Goal: Answer question/provide support

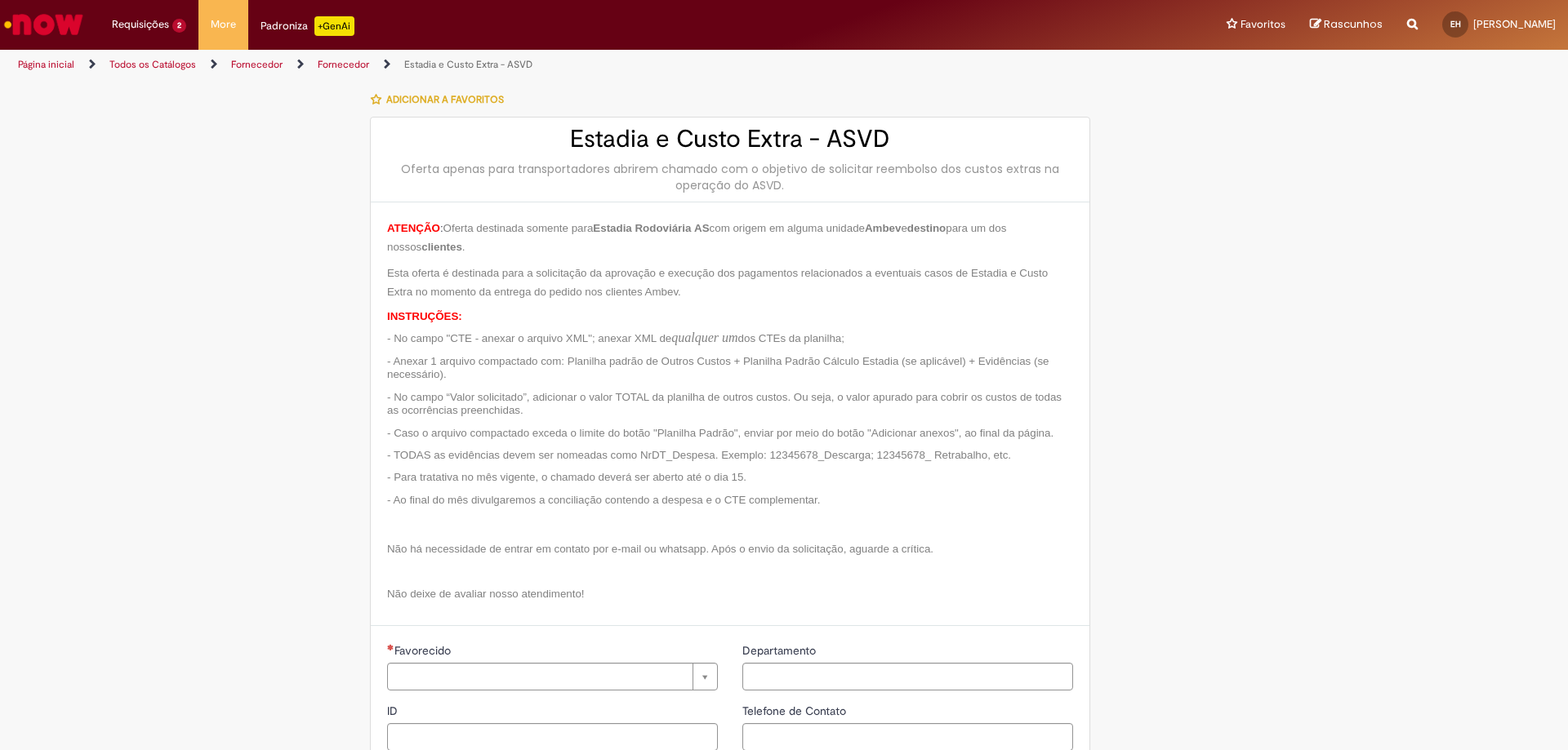
type input "**********"
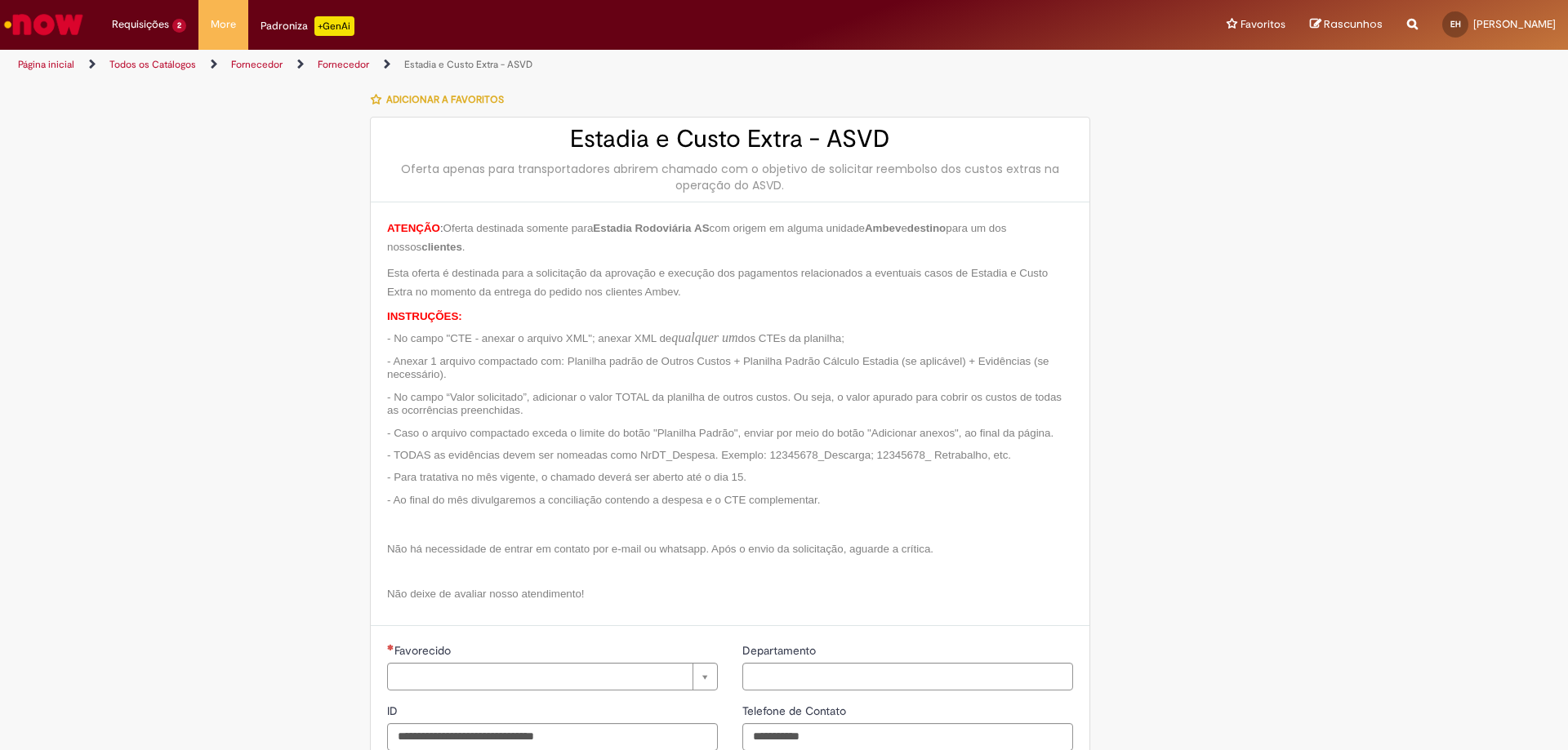
type input "**********"
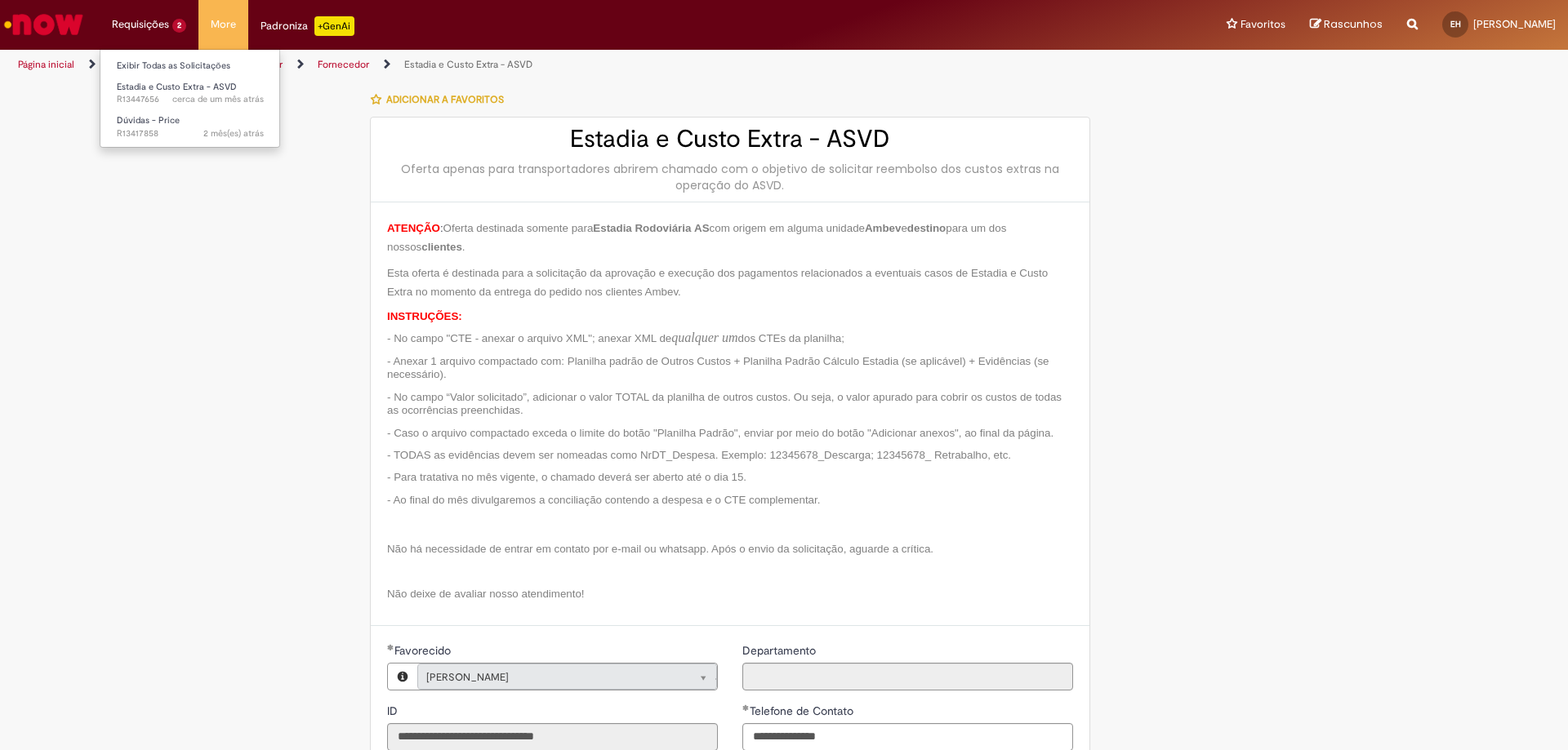
click at [167, 39] on li "Requisições 2 Exibir Todas as Solicitações Estadia e Custo Extra - ASVD cerca d…" at bounding box center [149, 24] width 98 height 49
click at [158, 98] on span "cerca de um mês atrás cerca de um mês atrás R13447656" at bounding box center [190, 99] width 147 height 13
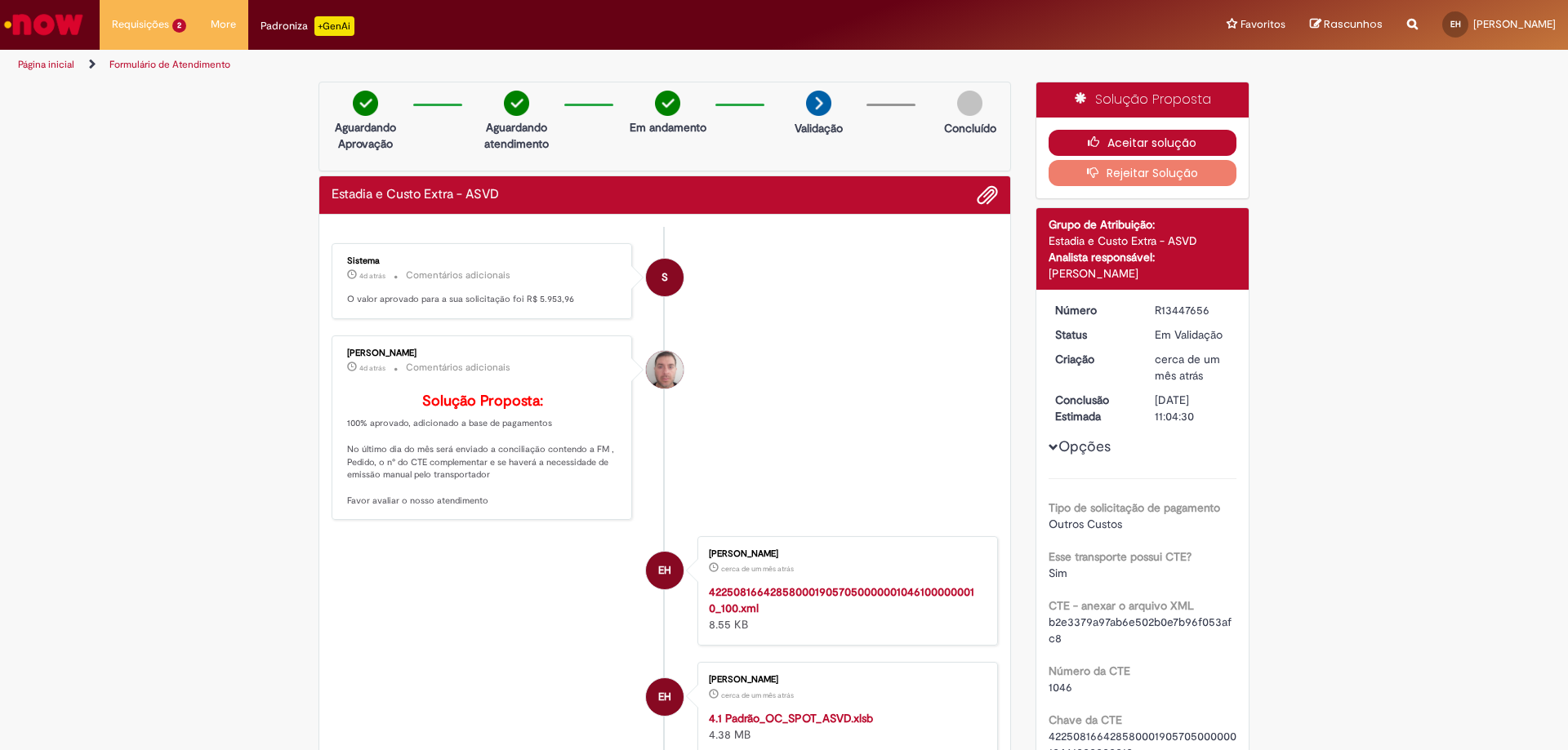
click at [1162, 139] on button "Aceitar solução" at bounding box center [1142, 142] width 188 height 26
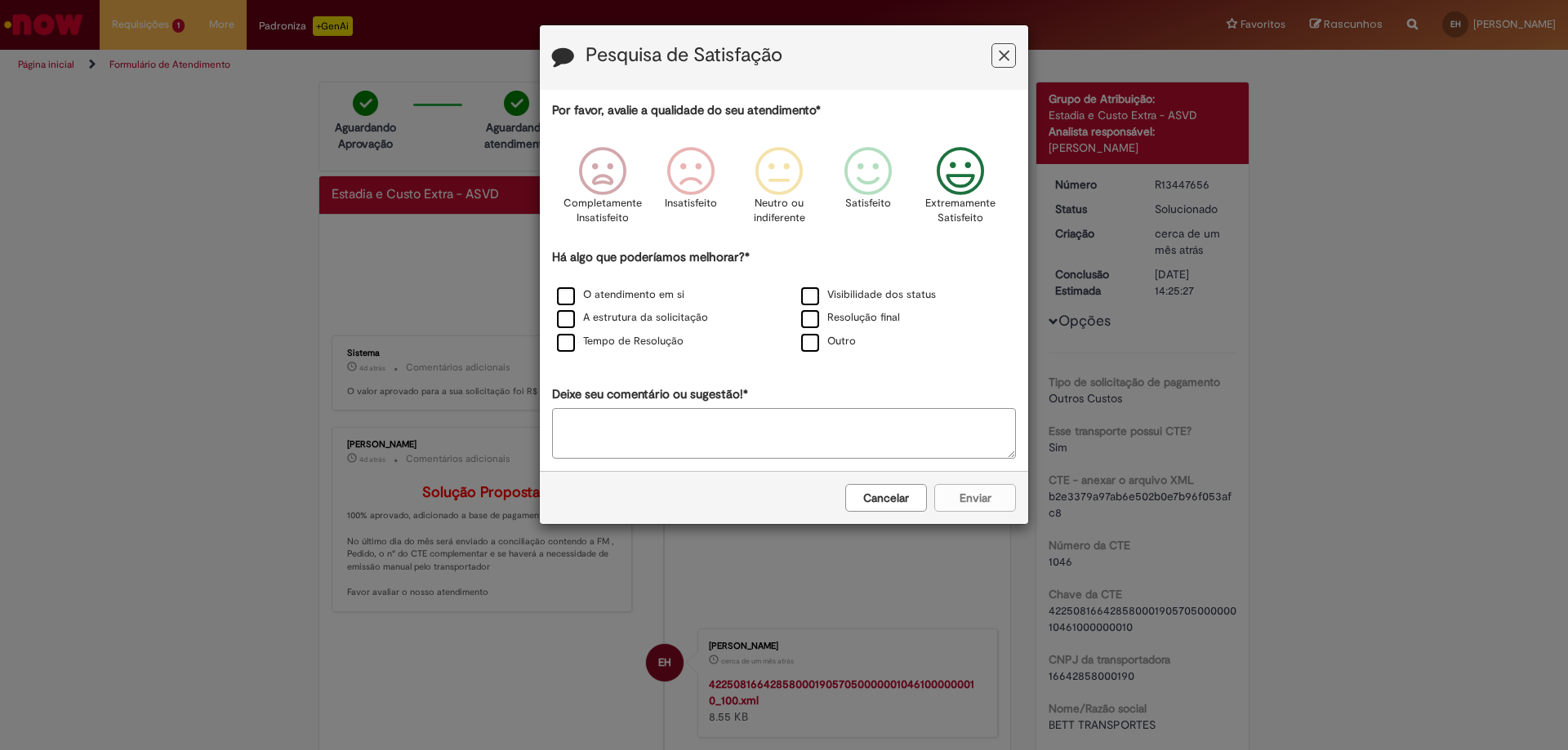
click at [959, 167] on icon "Feedback" at bounding box center [960, 171] width 61 height 49
click at [606, 346] on label "Tempo de Resolução" at bounding box center [620, 342] width 127 height 16
click at [569, 343] on label "Tempo de Resolução" at bounding box center [620, 342] width 127 height 16
click at [619, 434] on textarea "Deixe seu comentário ou sugestão!*" at bounding box center [783, 433] width 464 height 51
click at [996, 496] on button "Enviar" at bounding box center [975, 498] width 82 height 28
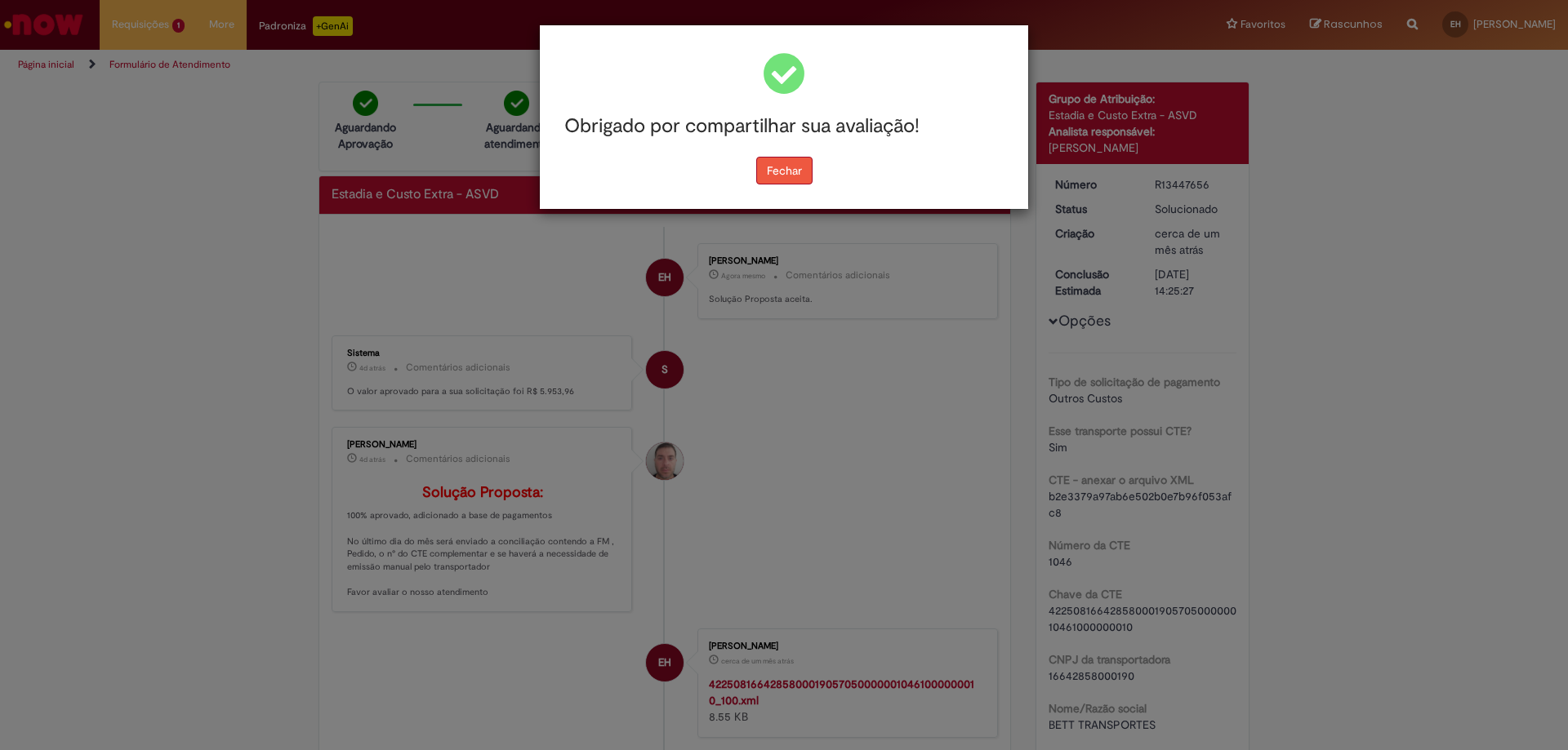
click at [809, 173] on button "Fechar" at bounding box center [784, 171] width 56 height 28
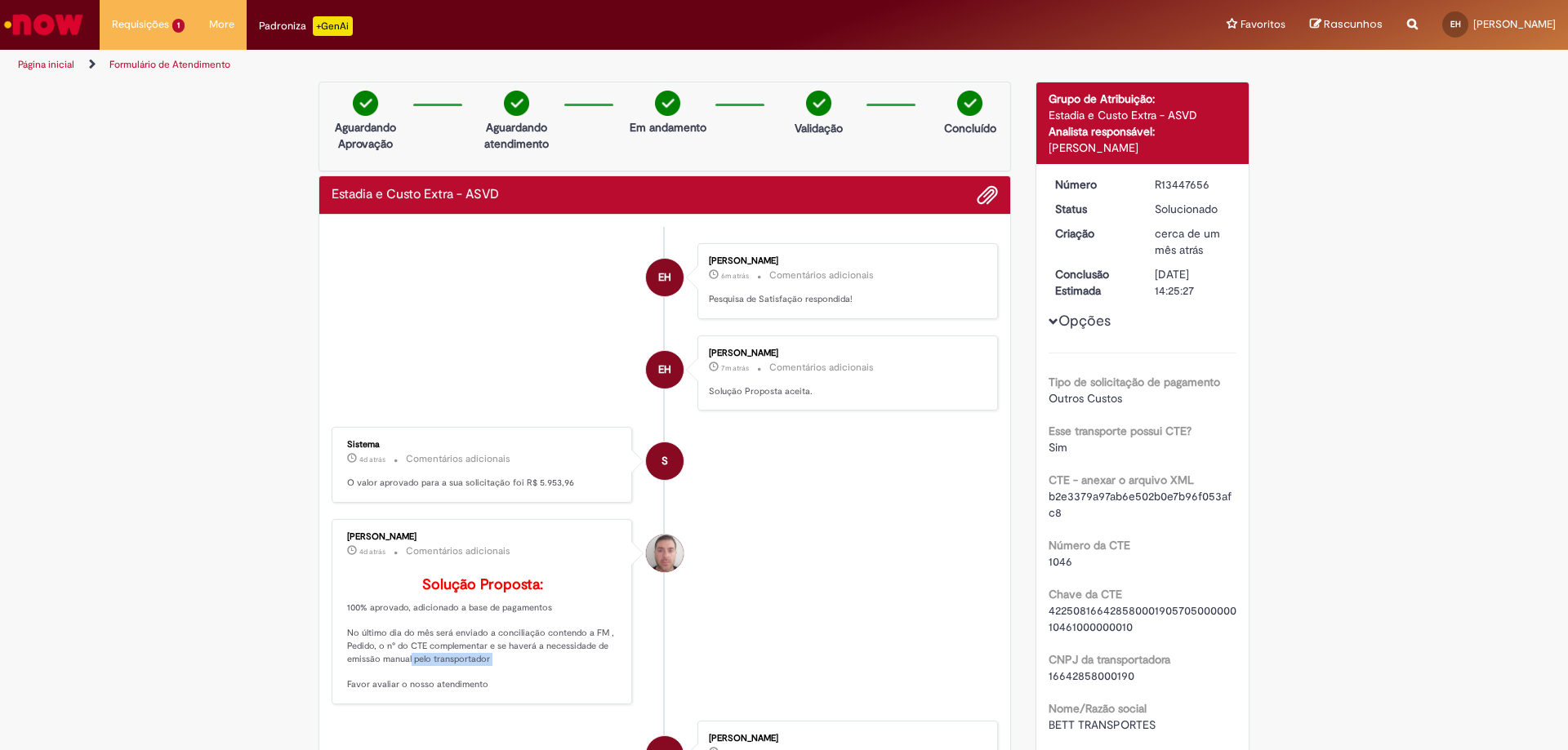
drag, startPoint x: 400, startPoint y: 679, endPoint x: 480, endPoint y: 679, distance: 80.0
click at [480, 679] on p "Solução Proposta: 100% aprovado, adicionado a base de pagamentos No último dia …" at bounding box center [483, 634] width 272 height 114
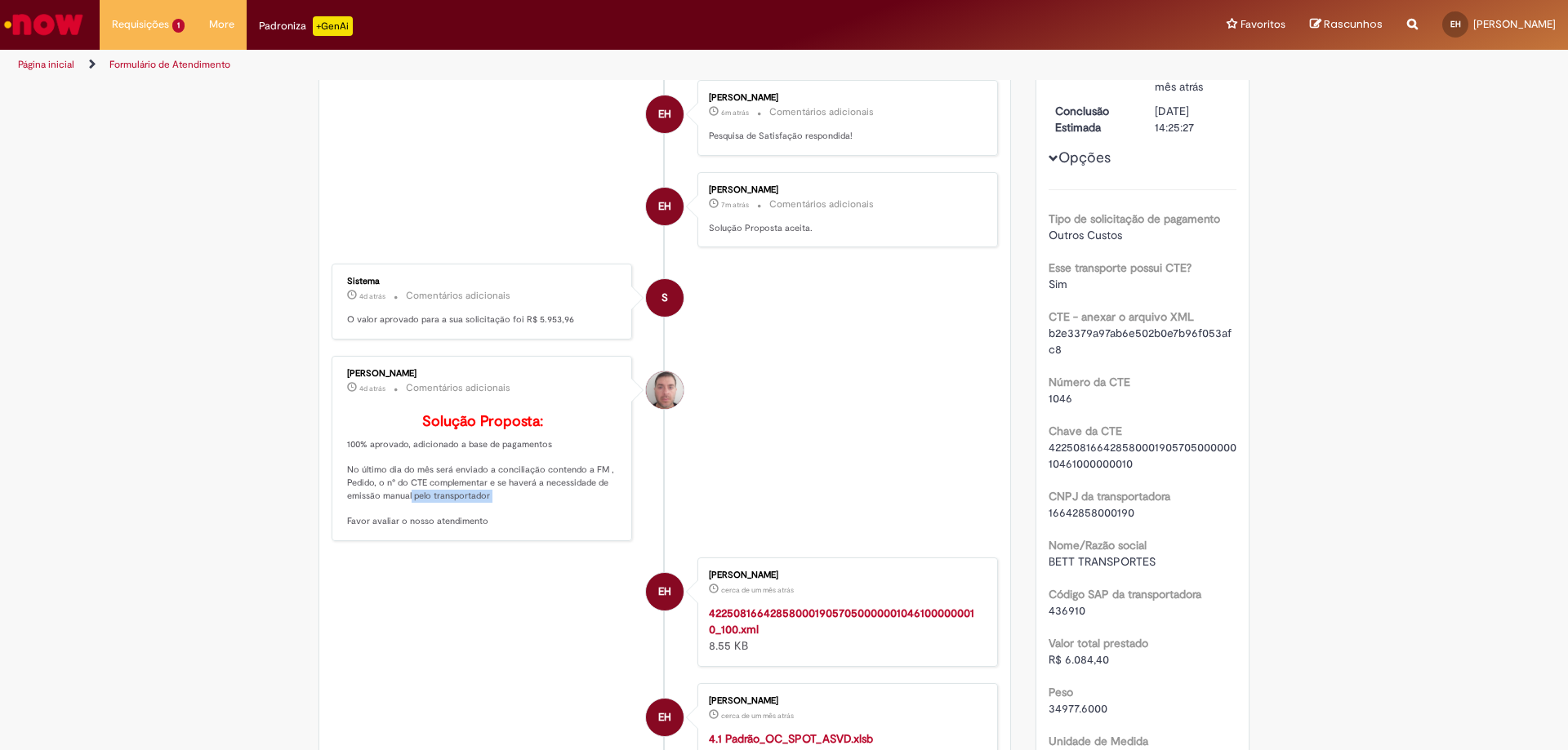
scroll to position [82, 0]
